Goal: Task Accomplishment & Management: Manage account settings

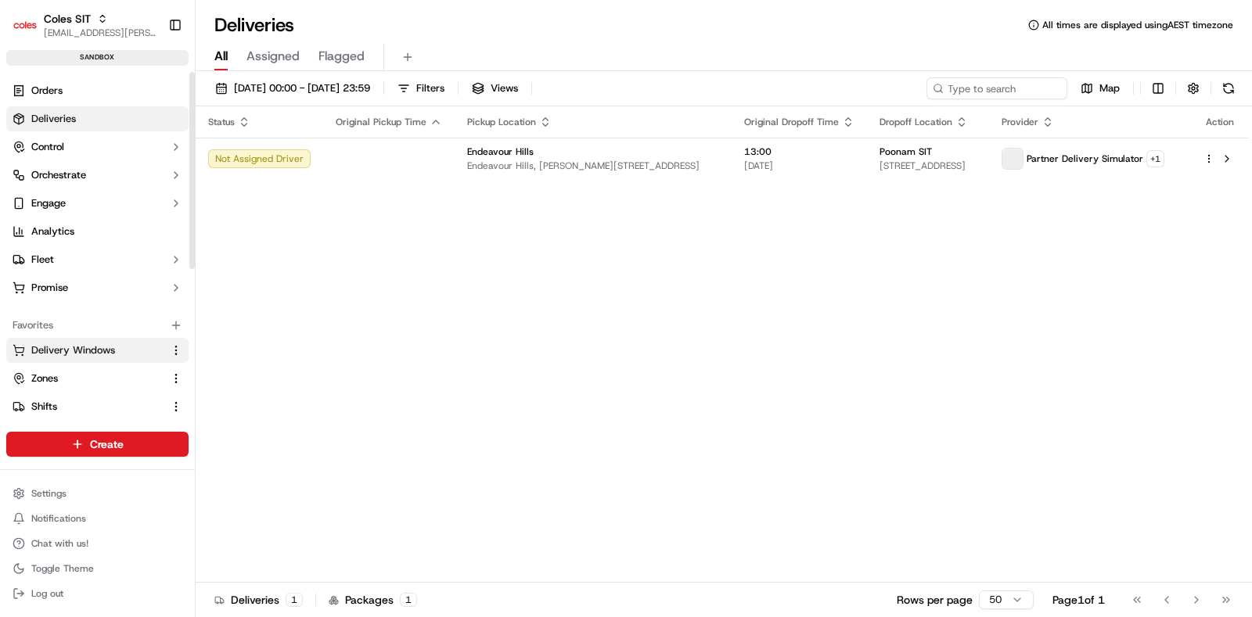
click at [61, 349] on span "Delivery Windows" at bounding box center [73, 350] width 84 height 14
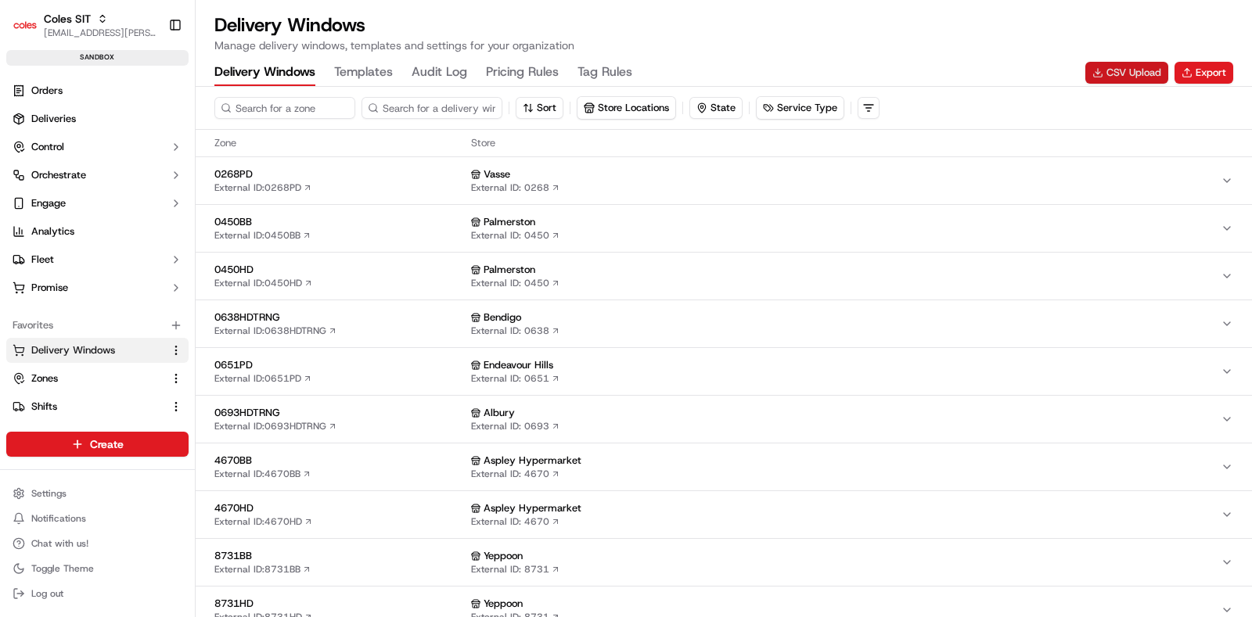
click at [1133, 67] on button "CSV Upload" at bounding box center [1126, 73] width 83 height 22
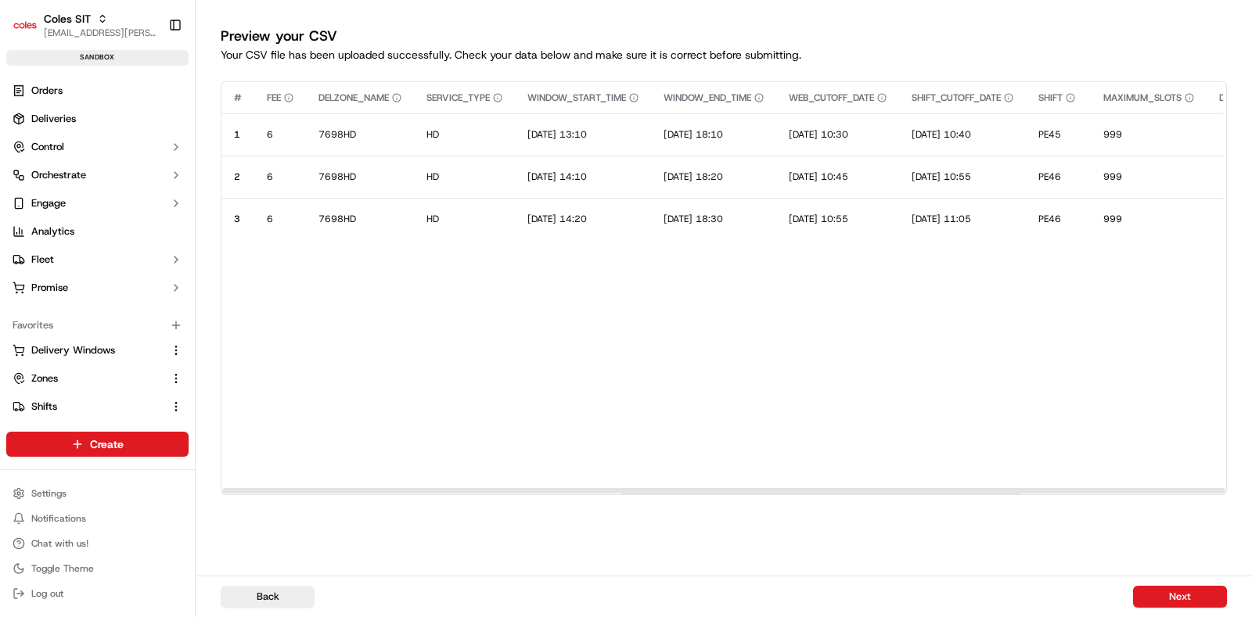
drag, startPoint x: 1027, startPoint y: 493, endPoint x: 949, endPoint y: 500, distance: 78.5
click at [949, 494] on div at bounding box center [723, 490] width 1003 height 5
click at [1162, 588] on button "Next" at bounding box center [1180, 597] width 94 height 22
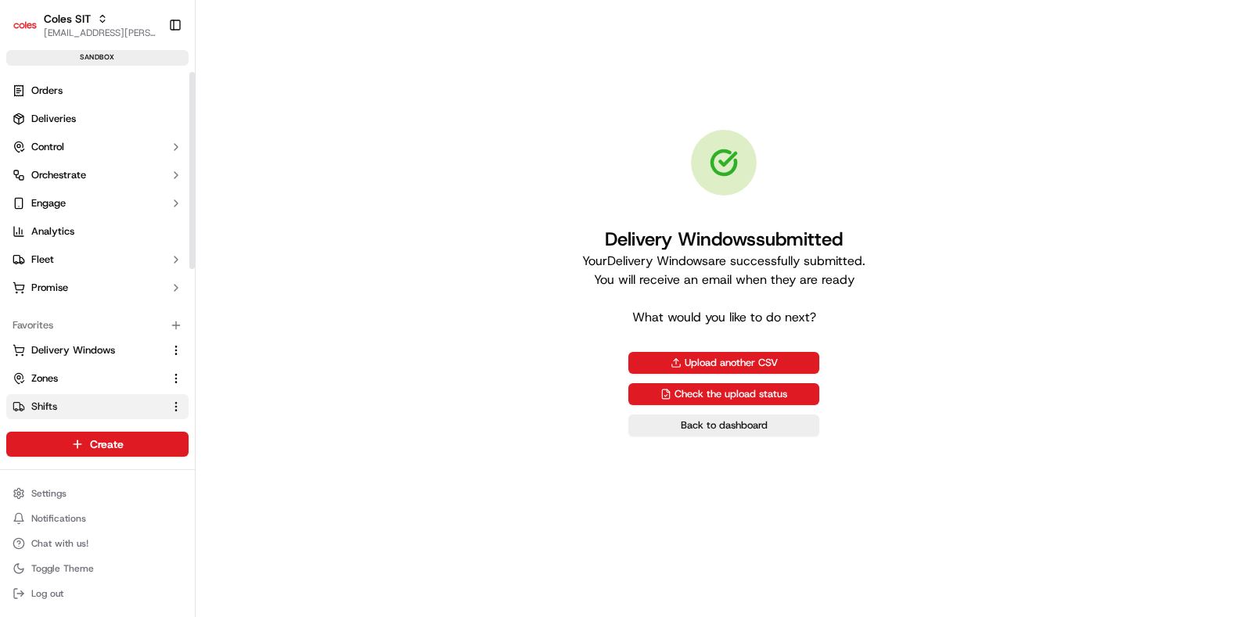
click at [56, 400] on span "Shifts" at bounding box center [44, 407] width 26 height 14
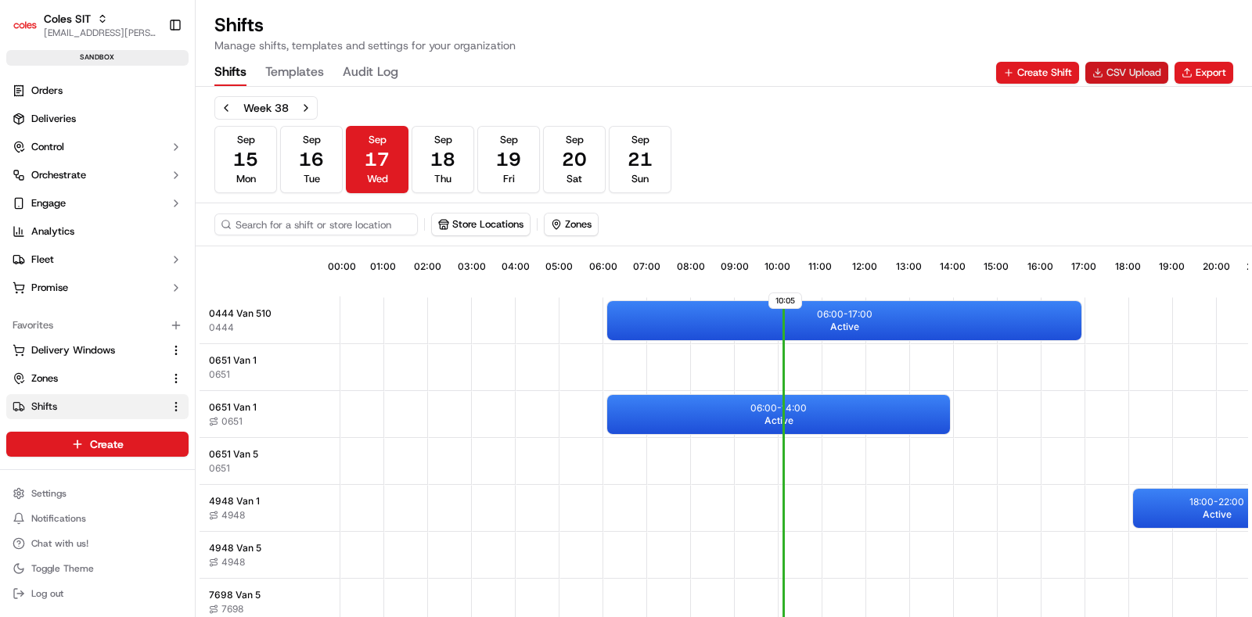
click at [1138, 76] on button "CSV Upload" at bounding box center [1126, 73] width 83 height 22
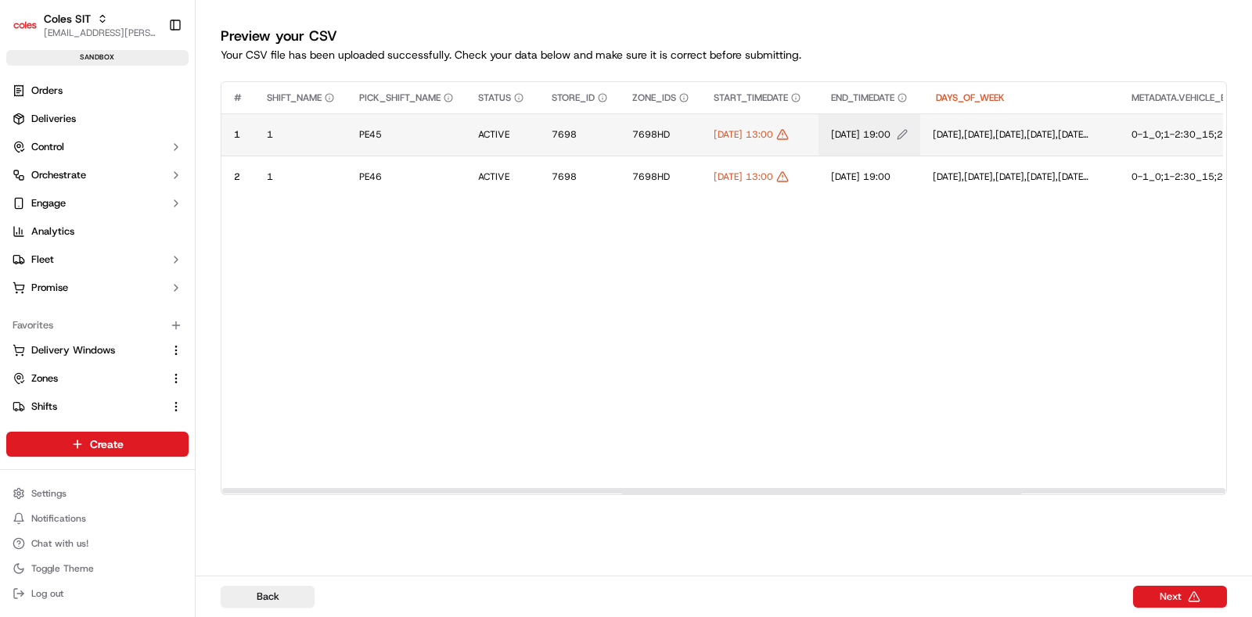
click at [907, 133] on button "17/08/2025 19:00" at bounding box center [869, 134] width 77 height 13
click at [907, 120] on input "17/08/2025 19:00" at bounding box center [955, 118] width 174 height 28
type input "17/09/2025 19:00"
click at [1041, 112] on button at bounding box center [1031, 118] width 22 height 28
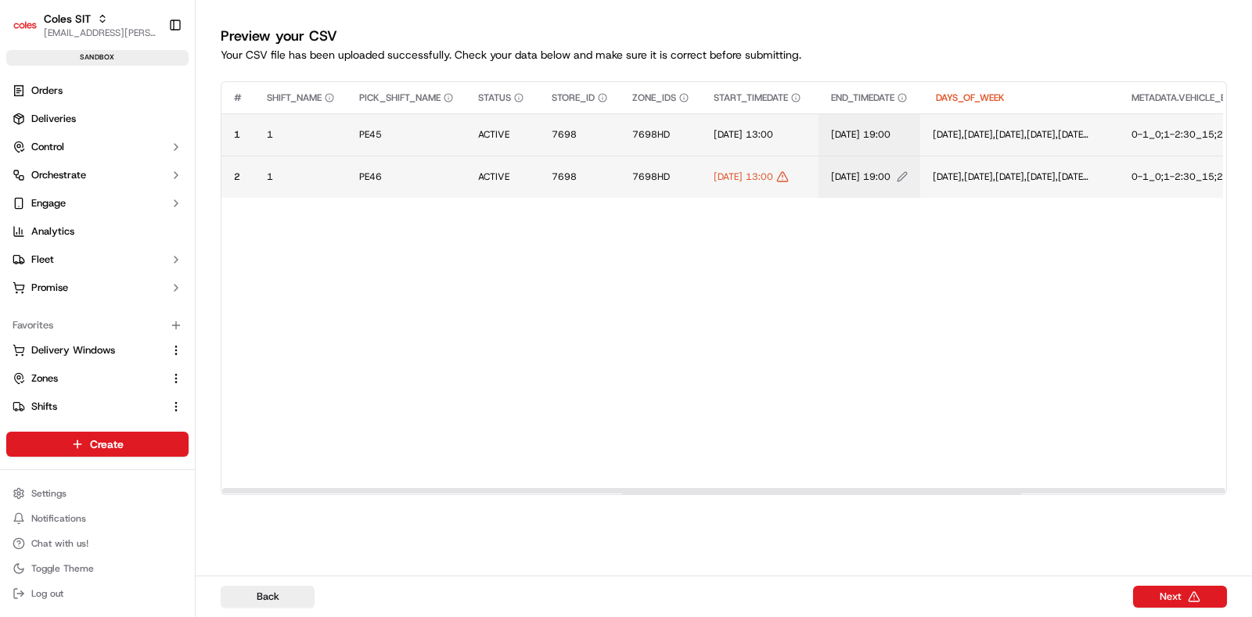
click at [907, 176] on icon "Edit END_TIMEDATE value" at bounding box center [901, 176] width 11 height 11
click at [907, 163] on input "17/08/2025 19:00" at bounding box center [955, 160] width 174 height 28
type input "17/09/2025 19:00"
click at [1036, 158] on button at bounding box center [1031, 160] width 22 height 28
drag, startPoint x: 1152, startPoint y: 492, endPoint x: 841, endPoint y: 447, distance: 314.5
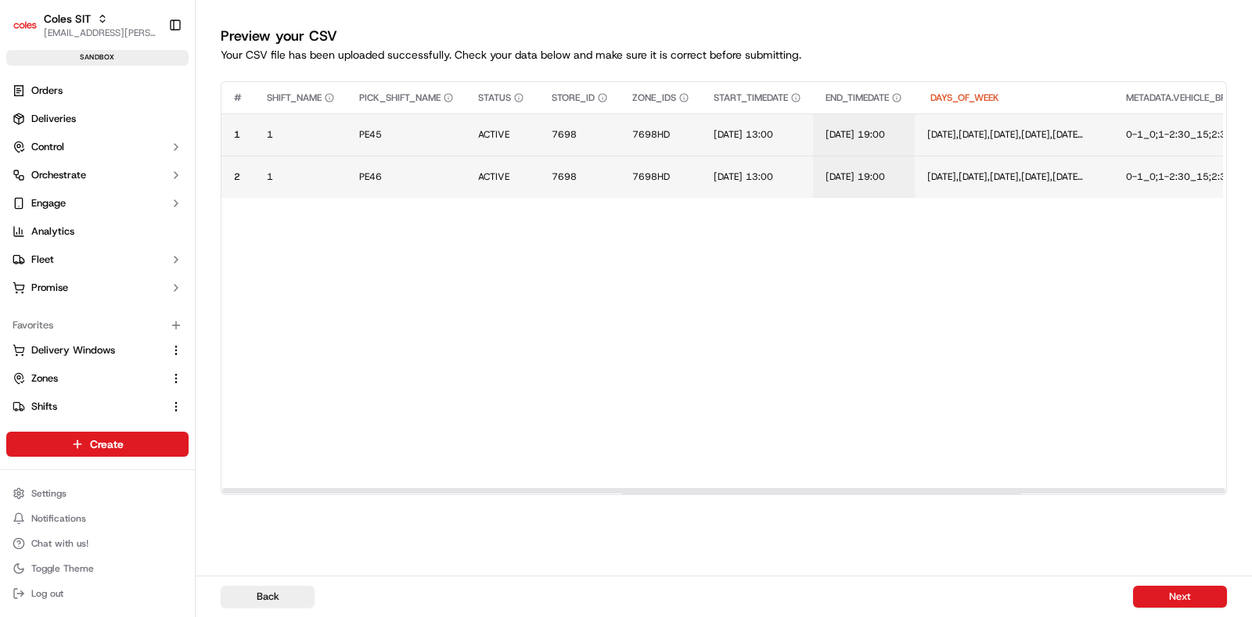
click at [841, 490] on div at bounding box center [723, 490] width 1003 height 5
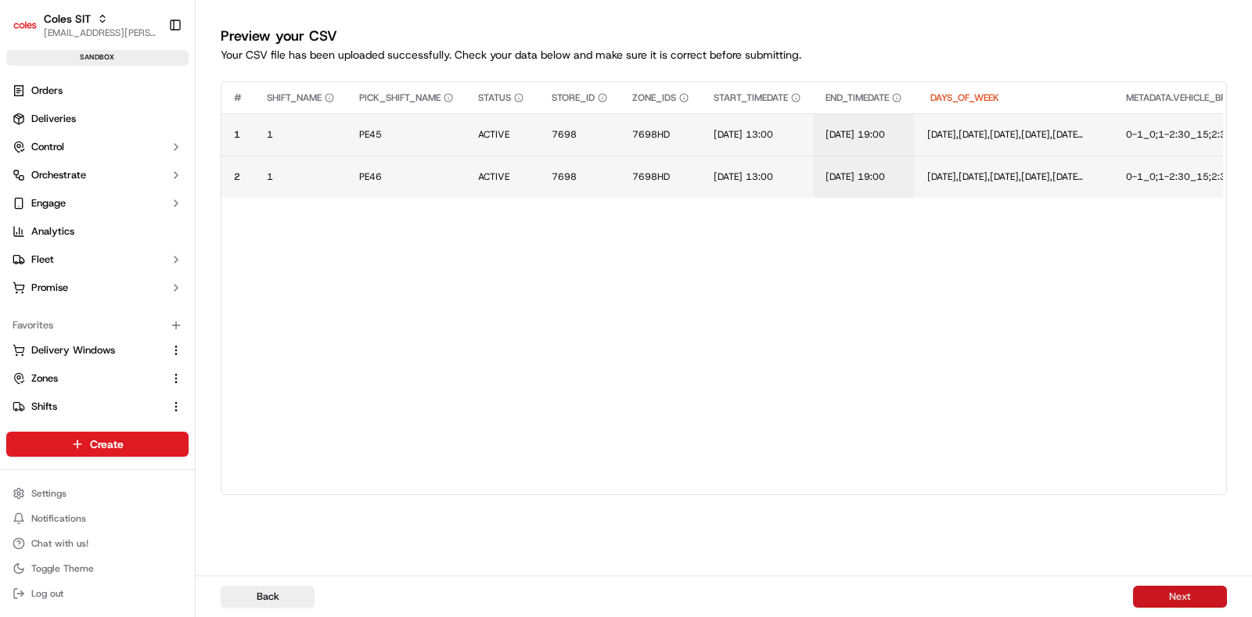
click at [1196, 599] on button "Next" at bounding box center [1180, 597] width 94 height 22
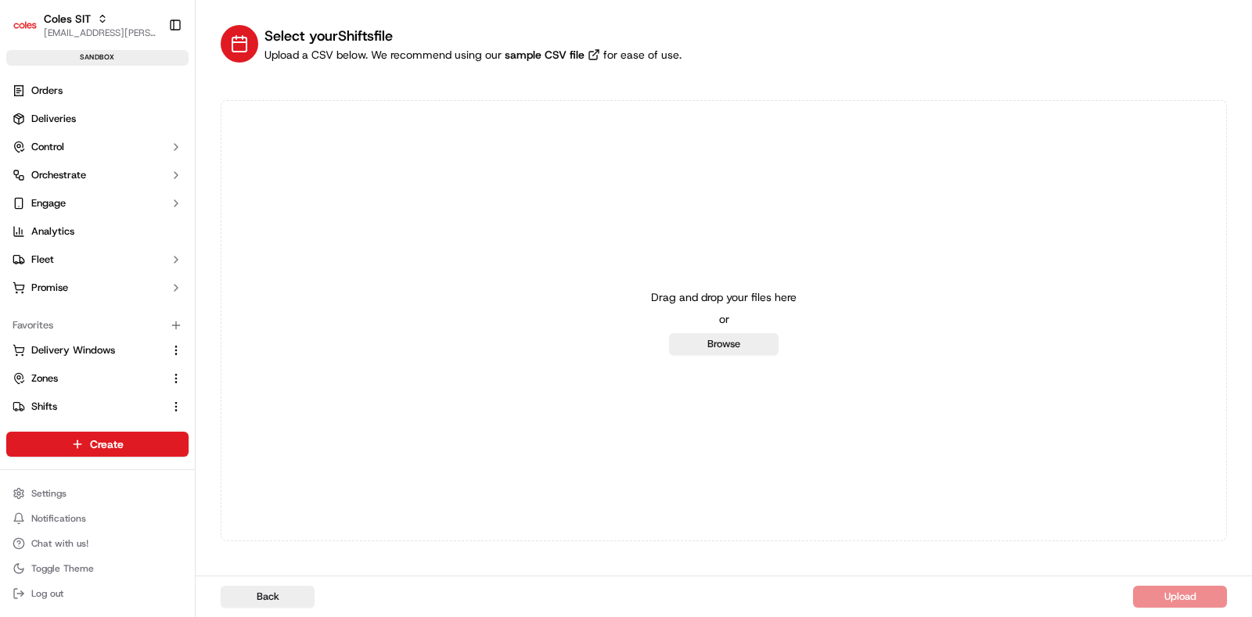
click at [327, 183] on div "Drag and drop your files here or Browse" at bounding box center [724, 320] width 1006 height 441
click at [70, 344] on span "Delivery Windows" at bounding box center [73, 350] width 84 height 14
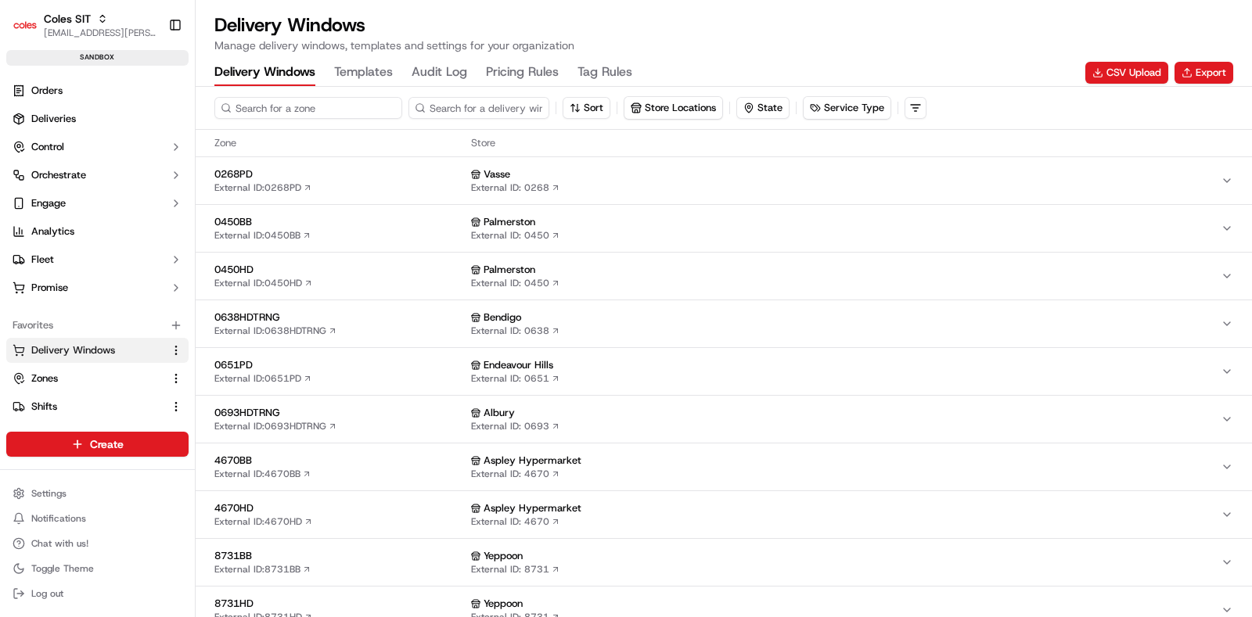
click at [325, 111] on input at bounding box center [308, 108] width 188 height 22
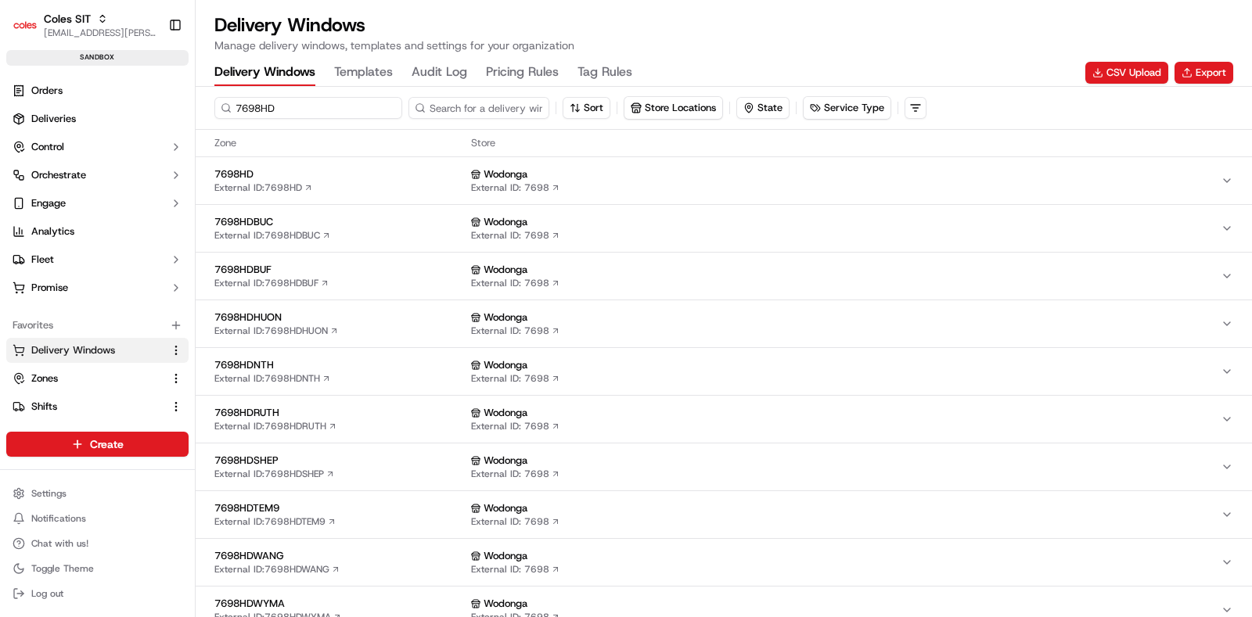
type input "7698HD"
click at [356, 168] on span "7698HD" at bounding box center [339, 174] width 250 height 14
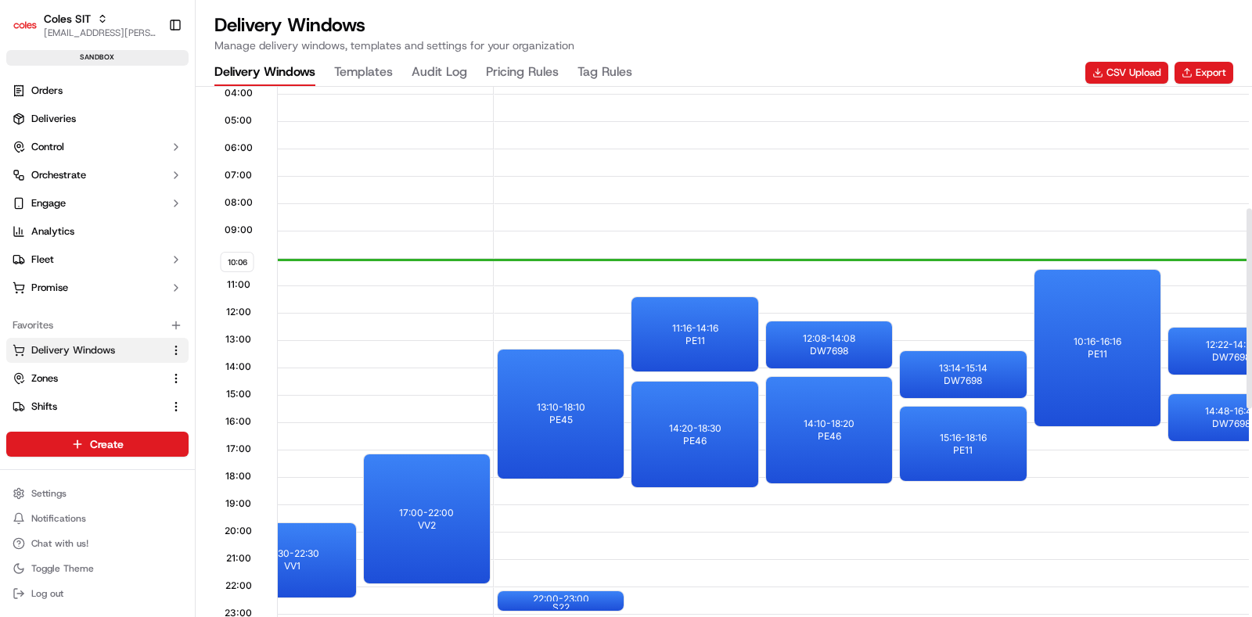
scroll to position [293, 0]
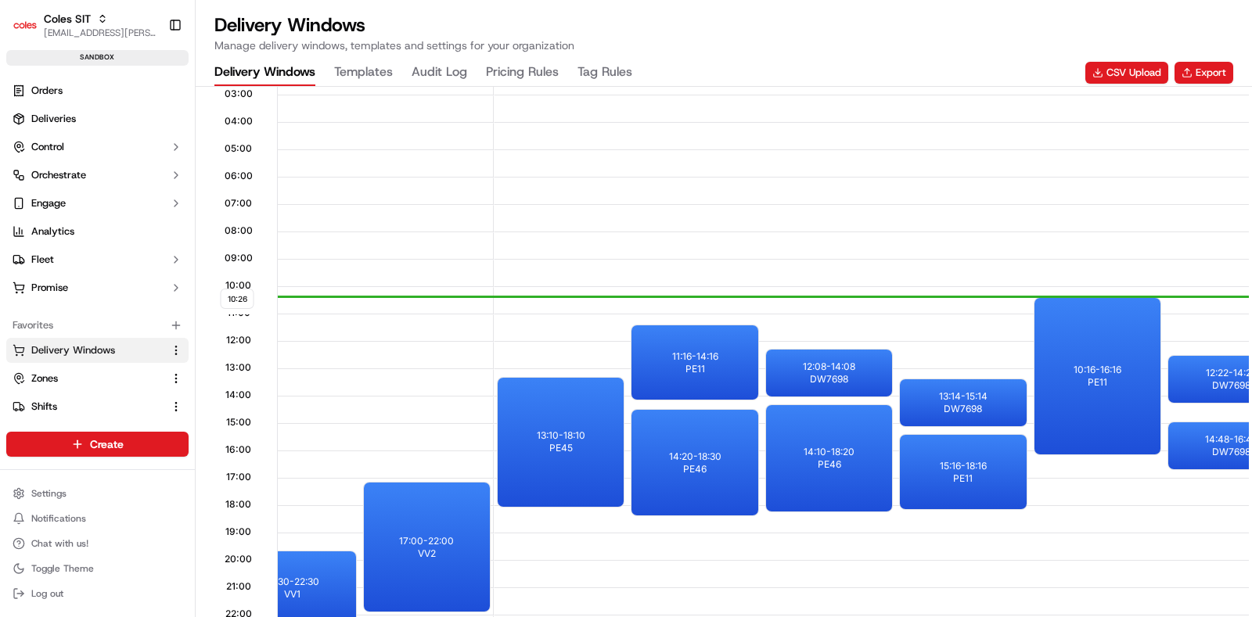
drag, startPoint x: 778, startPoint y: 54, endPoint x: 898, endPoint y: 88, distance: 124.5
click at [778, 53] on div "Delivery Windows Manage delivery windows, templates and settings for your organ…" at bounding box center [724, 50] width 1056 height 74
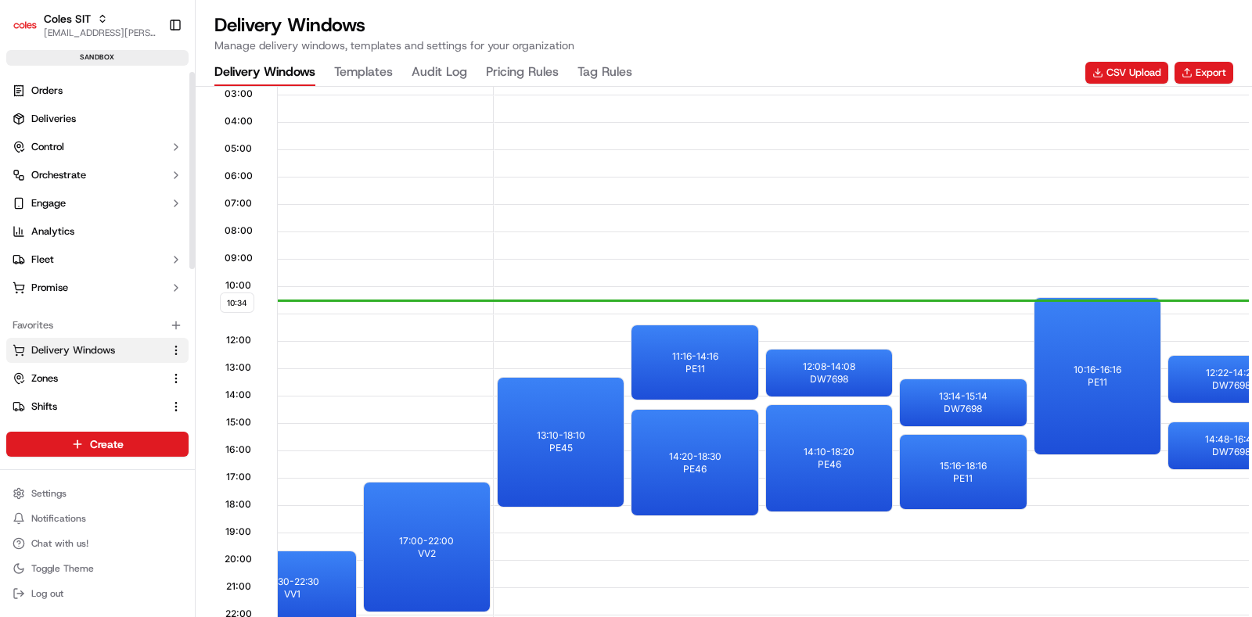
click at [81, 0] on div "Coles SIT piyush.raghav@coles.com.au Toggle Sidebar sandbox" at bounding box center [97, 36] width 195 height 72
click at [81, 21] on span "Coles SIT" at bounding box center [67, 19] width 47 height 16
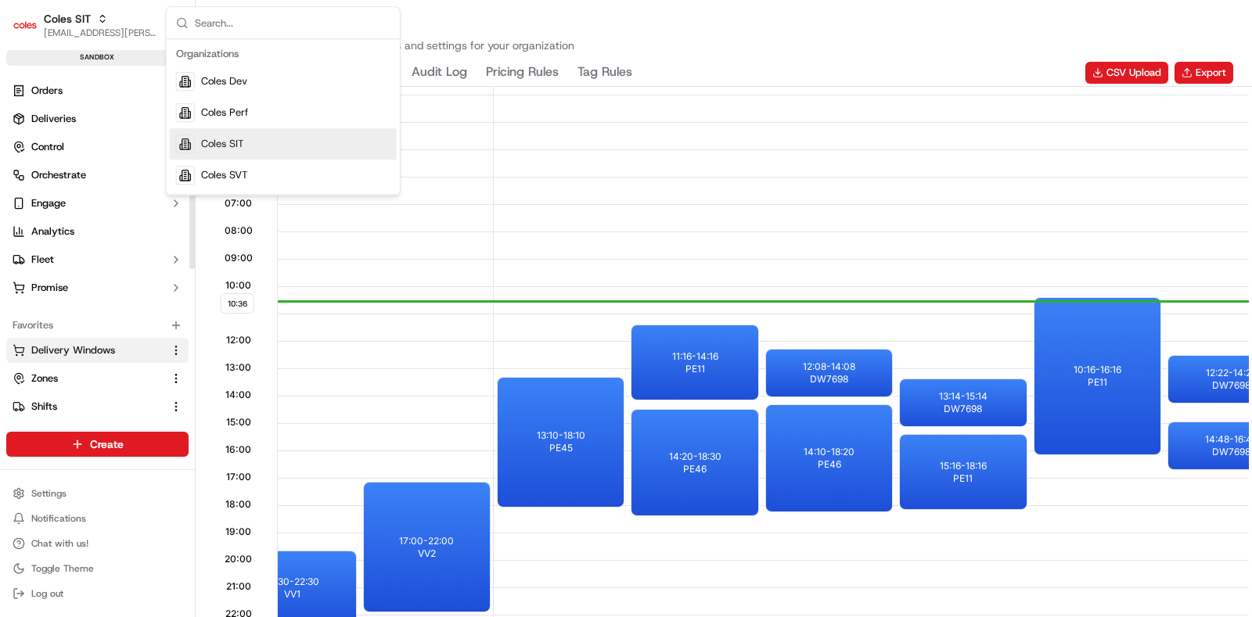
click at [227, 142] on span "Coles SIT" at bounding box center [222, 144] width 43 height 14
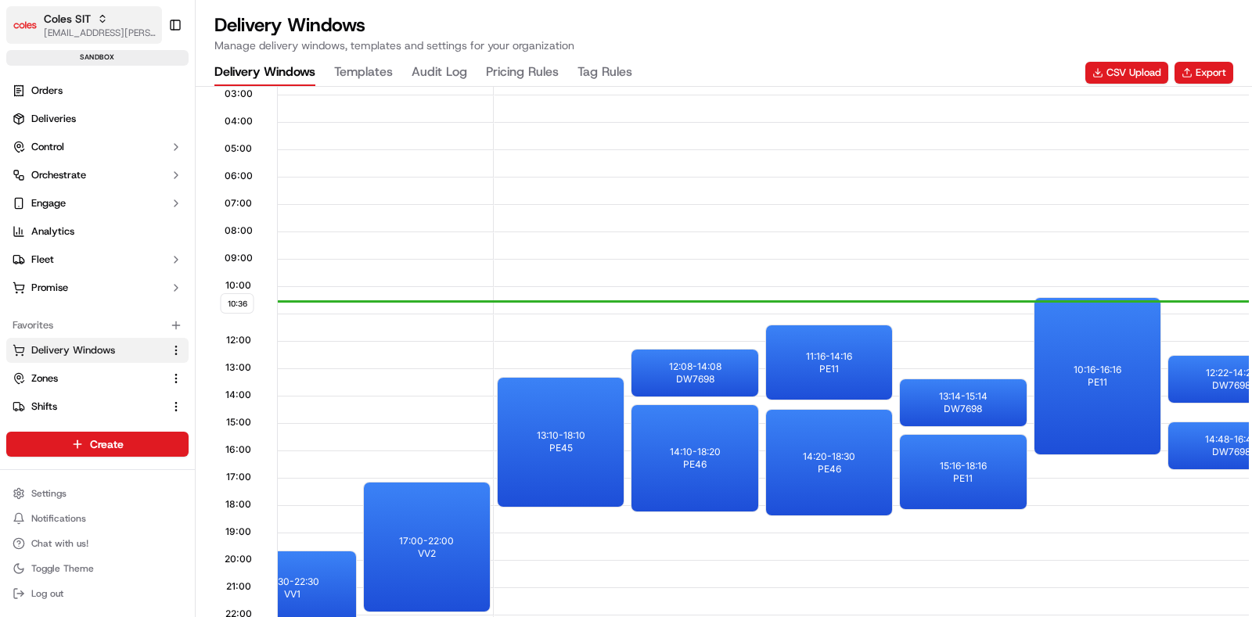
click at [113, 21] on div "Coles SIT" at bounding box center [100, 19] width 112 height 16
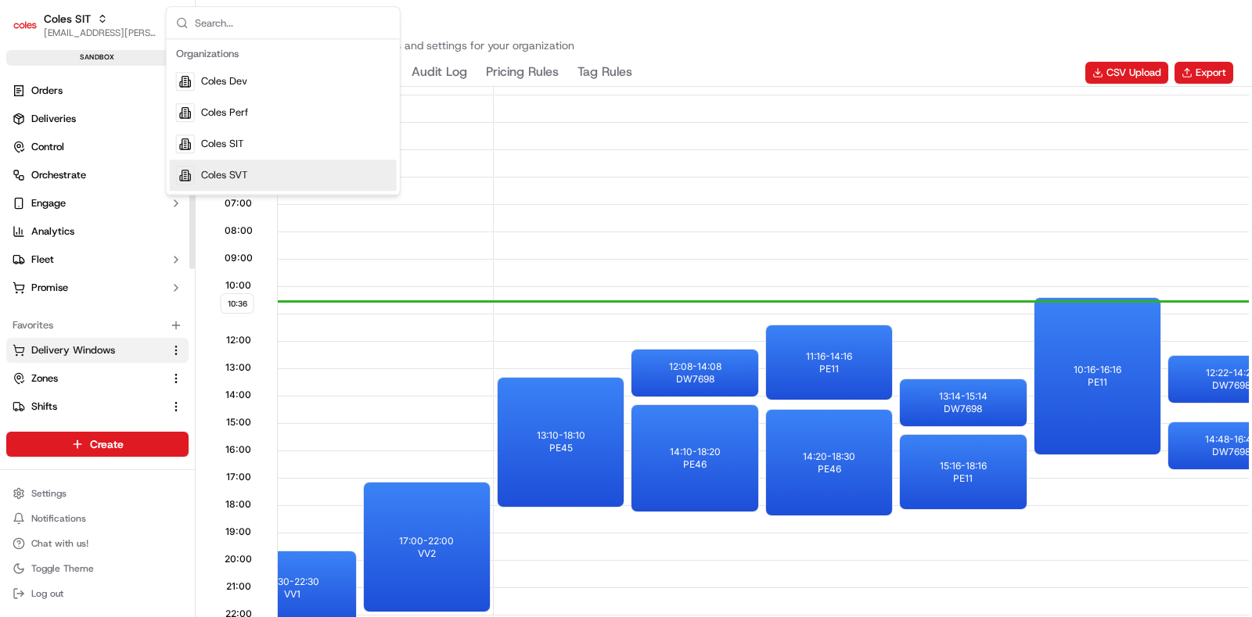
click at [212, 173] on span "Coles SVT" at bounding box center [224, 175] width 47 height 14
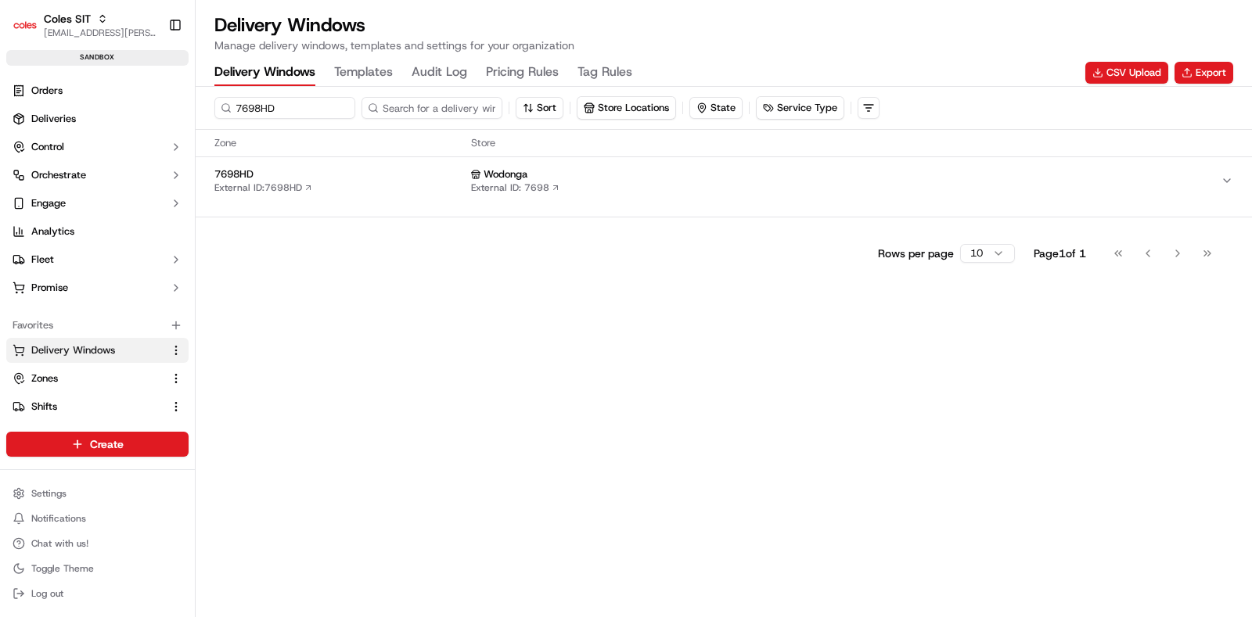
scroll to position [0, 0]
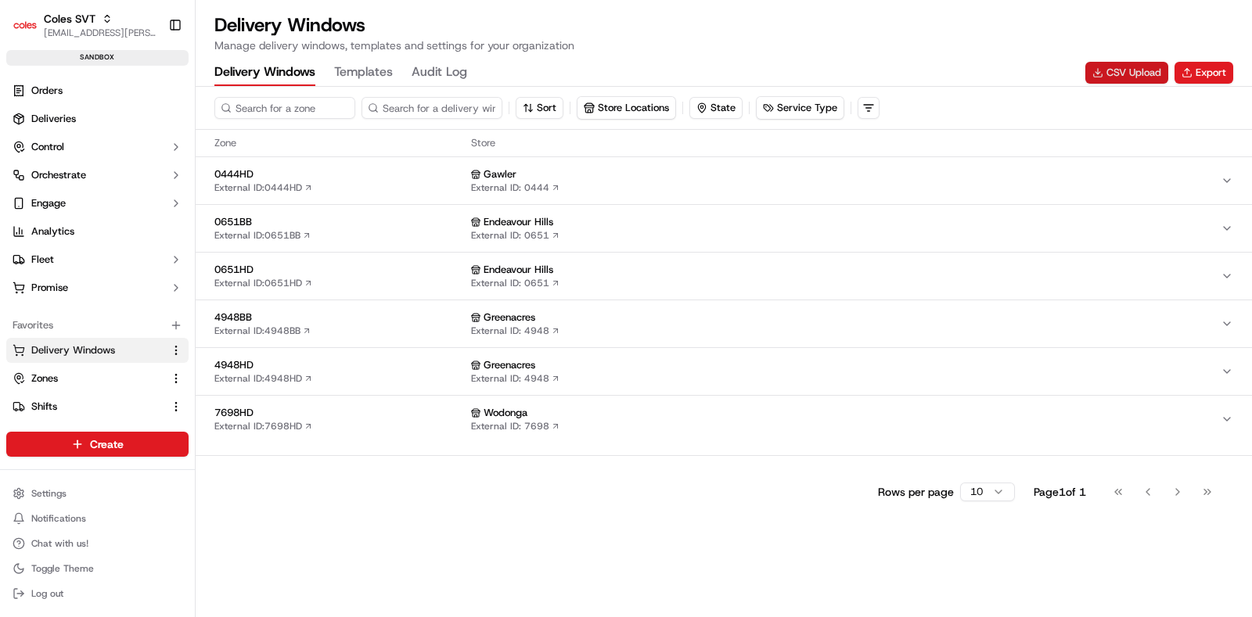
click at [1119, 72] on button "CSV Upload" at bounding box center [1126, 73] width 83 height 22
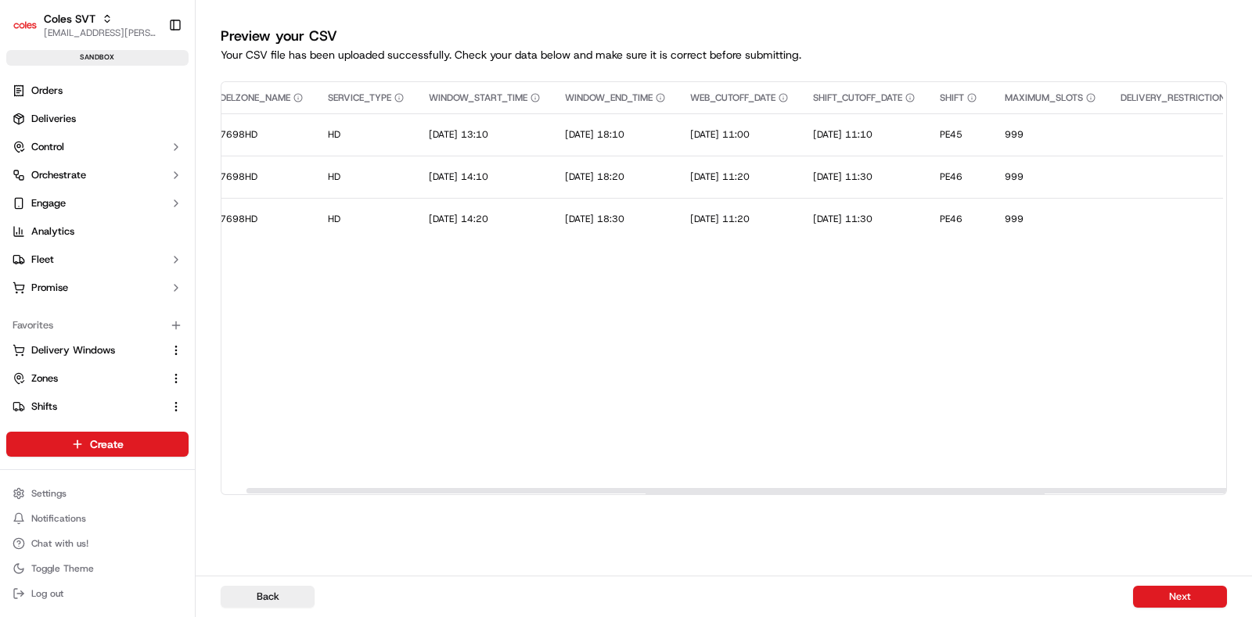
scroll to position [0, 103]
drag, startPoint x: 703, startPoint y: 490, endPoint x: 732, endPoint y: 490, distance: 29.0
click at [732, 490] on div at bounding box center [752, 490] width 1003 height 5
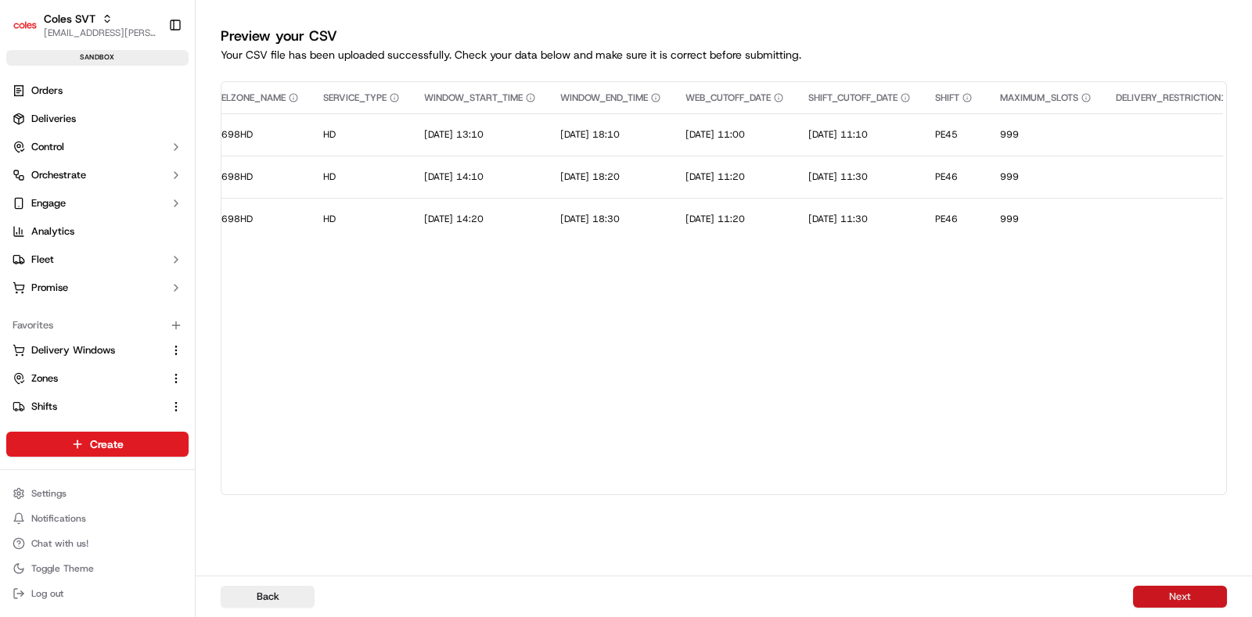
click at [1160, 591] on button "Next" at bounding box center [1180, 597] width 94 height 22
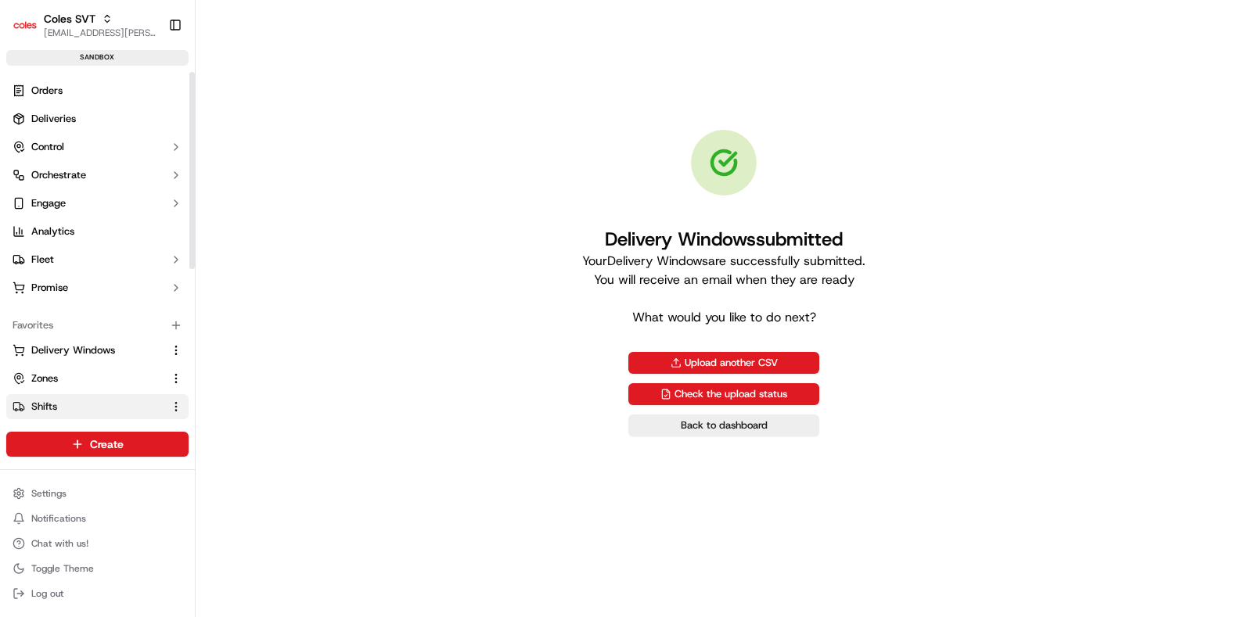
click at [47, 400] on span "Shifts" at bounding box center [44, 407] width 26 height 14
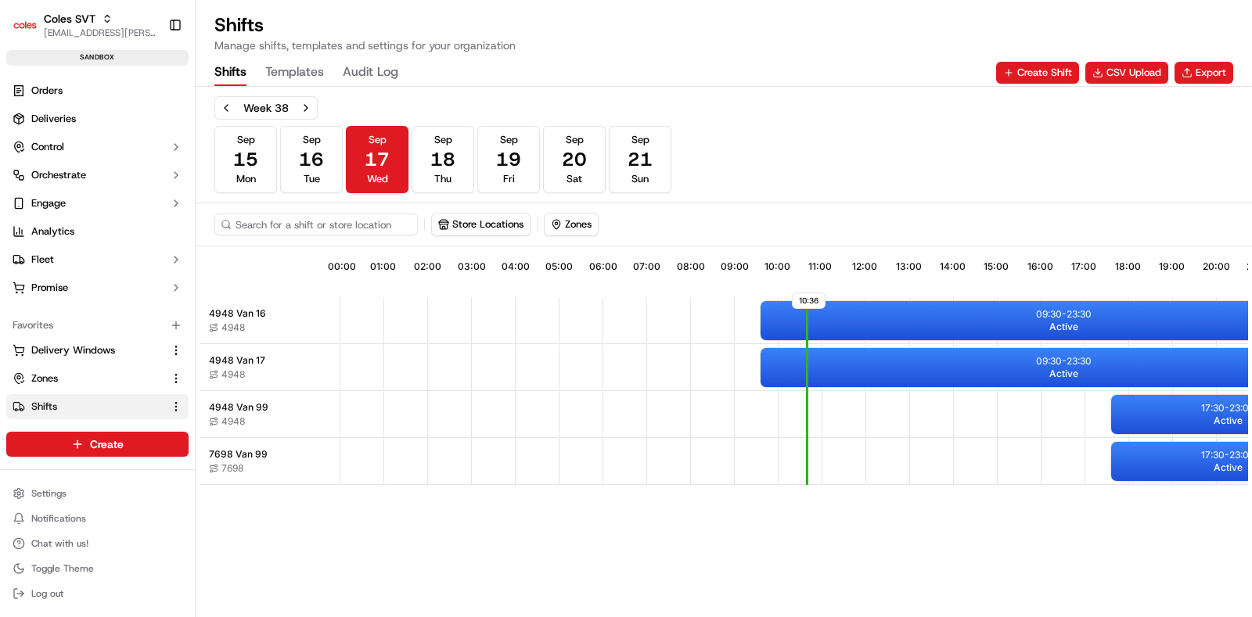
click at [1111, 59] on div "Shifts Templates Audit Log Create Shift CSV Upload Export" at bounding box center [723, 72] width 1018 height 27
click at [1112, 68] on button "CSV Upload" at bounding box center [1126, 73] width 83 height 22
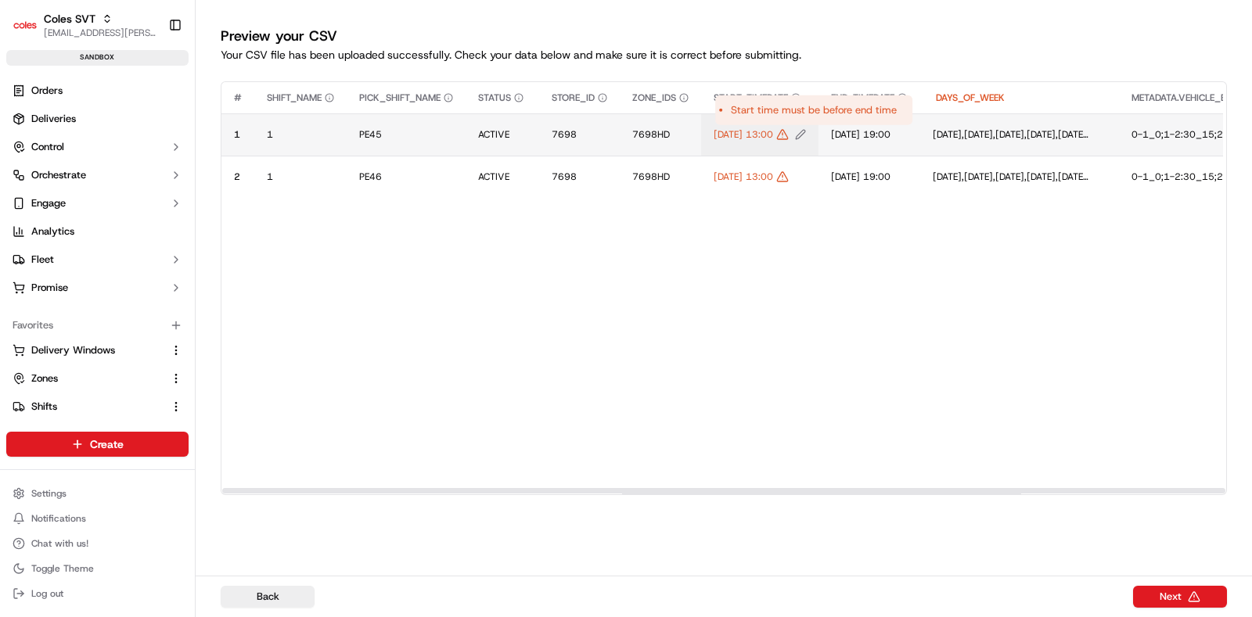
click at [806, 134] on icon "Edit START_TIMEDATE value" at bounding box center [800, 134] width 11 height 11
drag, startPoint x: 922, startPoint y: 181, endPoint x: 924, endPoint y: 169, distance: 11.8
click at [922, 180] on div at bounding box center [626, 308] width 1252 height 617
click at [907, 137] on icon "Edit END_TIMEDATE value" at bounding box center [901, 134] width 11 height 11
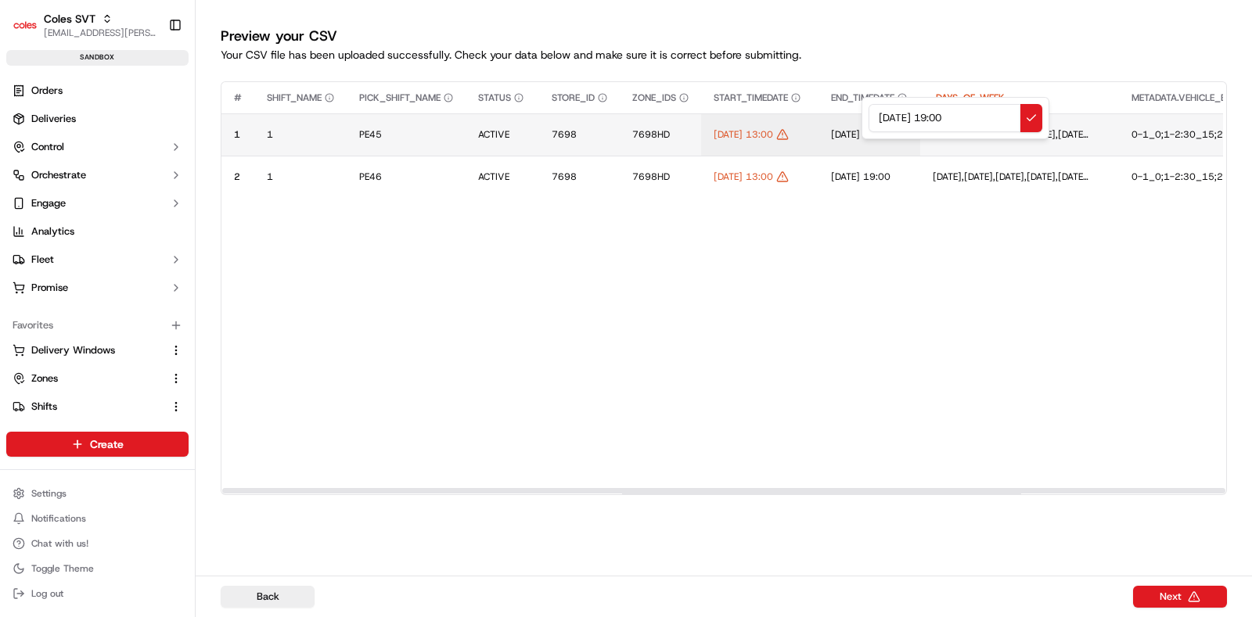
click at [907, 119] on input "17/08/2025 19:00" at bounding box center [955, 118] width 174 height 28
type input "17/09/2025 19:00"
click at [1028, 119] on button at bounding box center [1031, 118] width 22 height 28
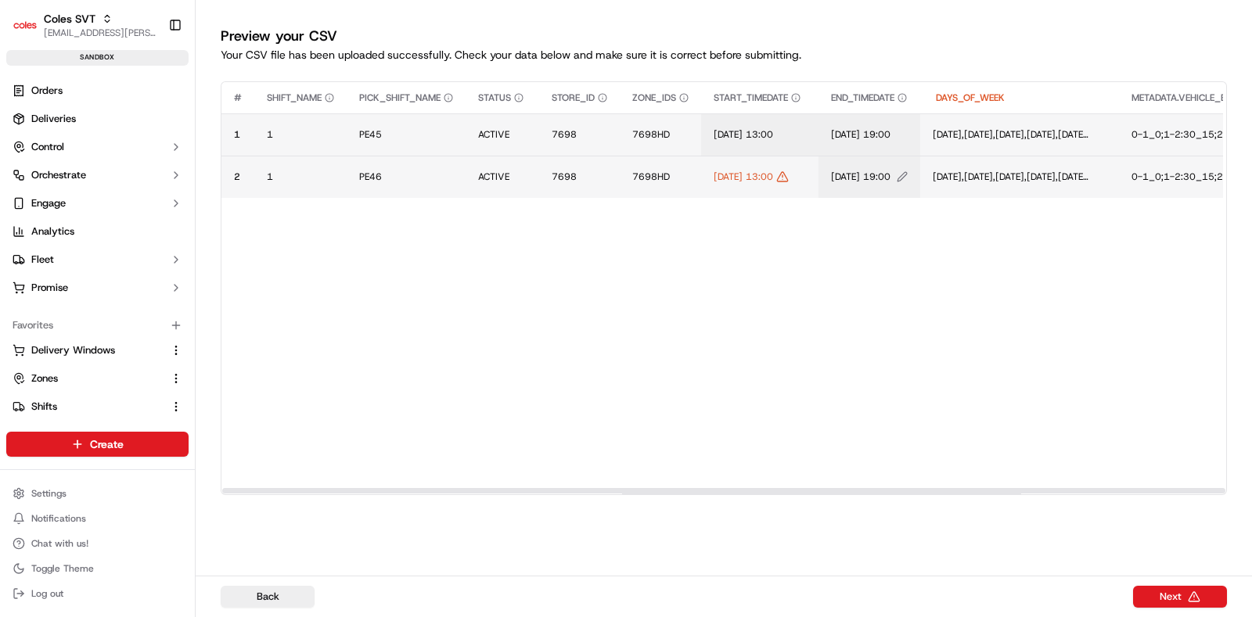
click at [890, 174] on span "17/08/2025 19:00" at bounding box center [860, 177] width 59 height 13
click at [910, 160] on input "17/08/2025 19:00" at bounding box center [955, 160] width 174 height 28
type input "17/09/2025 19:00"
click at [1028, 159] on button at bounding box center [1031, 160] width 22 height 28
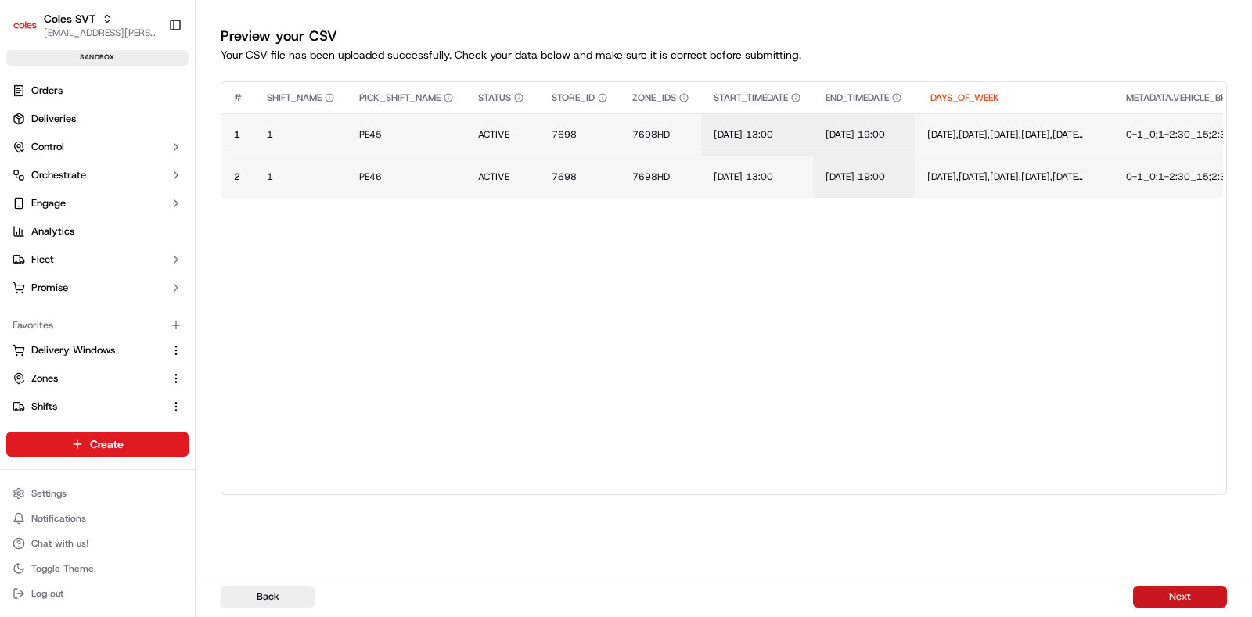
click at [1180, 598] on button "Next" at bounding box center [1180, 597] width 94 height 22
